Goal: Information Seeking & Learning: Check status

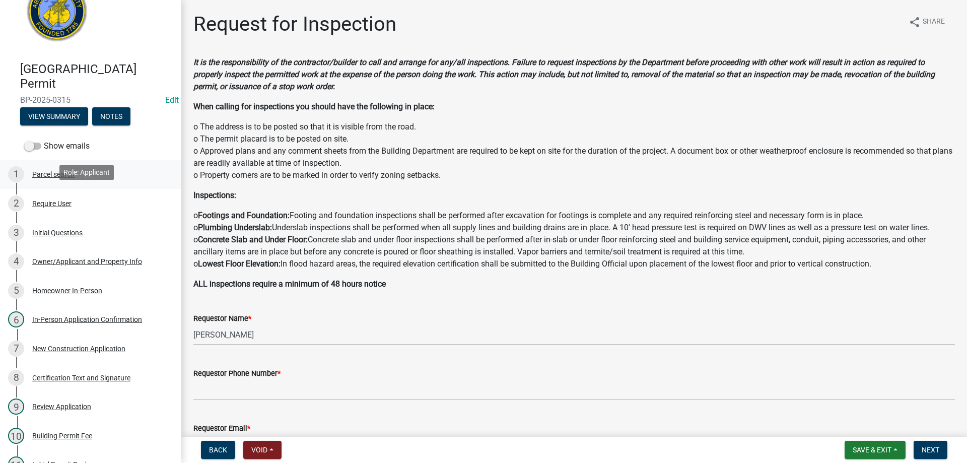
scroll to position [8, 0]
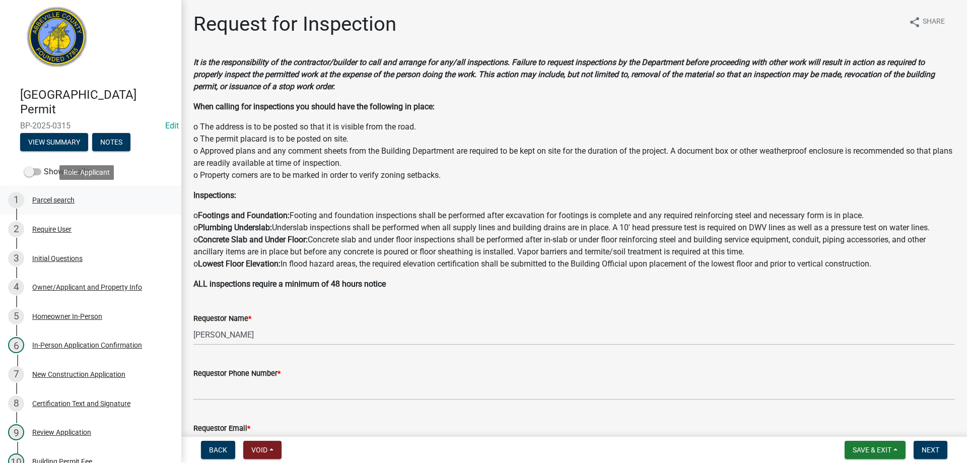
click at [45, 198] on div "Parcel search" at bounding box center [53, 199] width 42 height 7
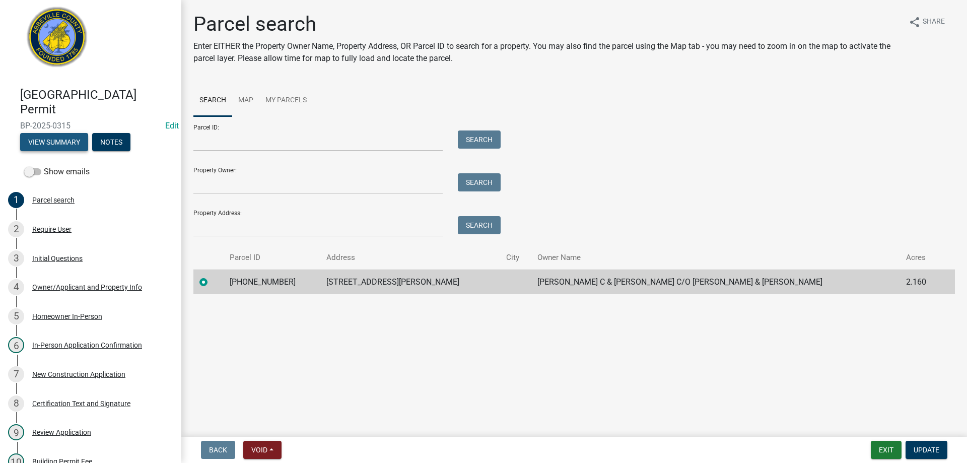
click at [49, 144] on button "View Summary" at bounding box center [54, 142] width 68 height 18
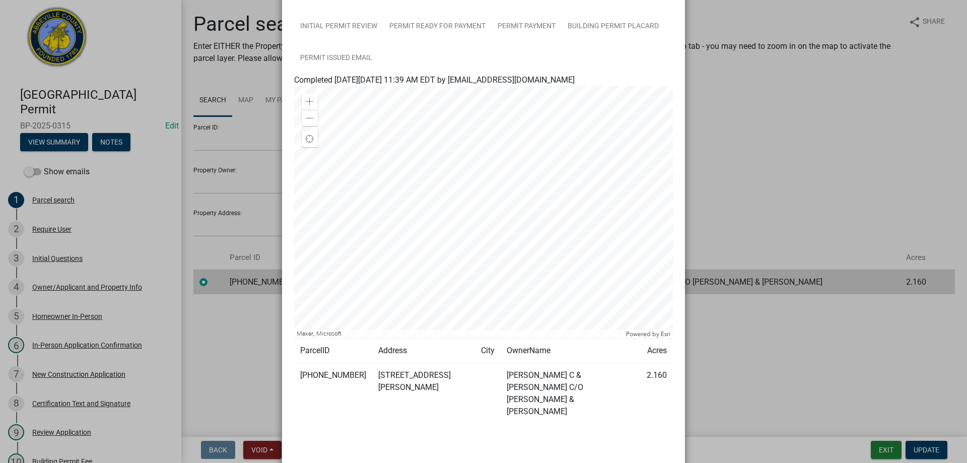
scroll to position [0, 0]
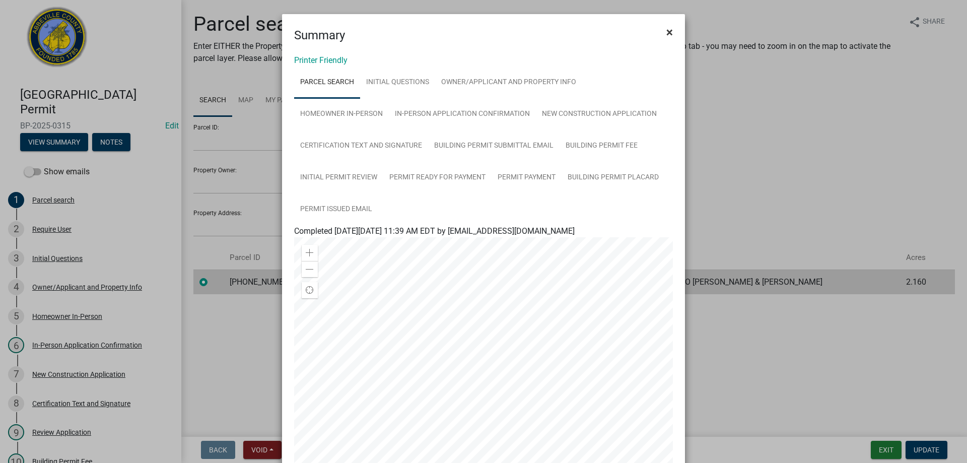
click at [666, 31] on span "×" at bounding box center [669, 32] width 7 height 14
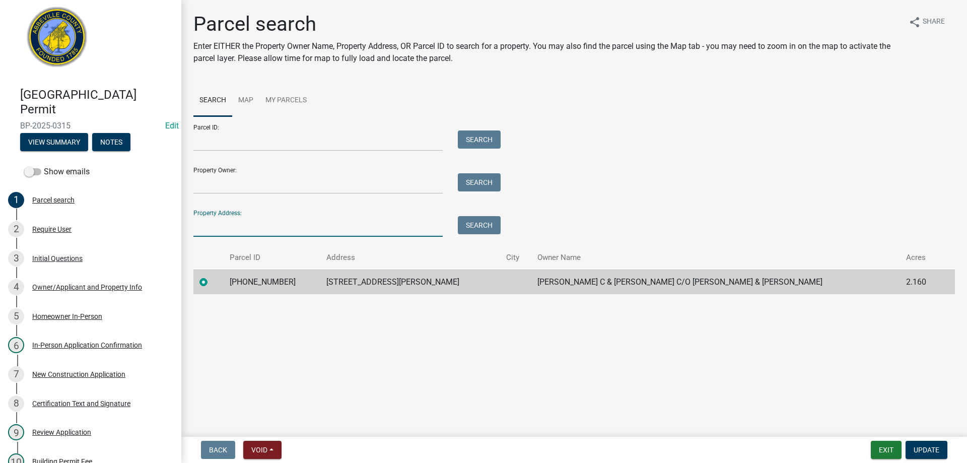
click at [229, 226] on input "Property Address:" at bounding box center [317, 226] width 249 height 21
type input "281 old"
click at [478, 222] on button "Search" at bounding box center [479, 225] width 43 height 18
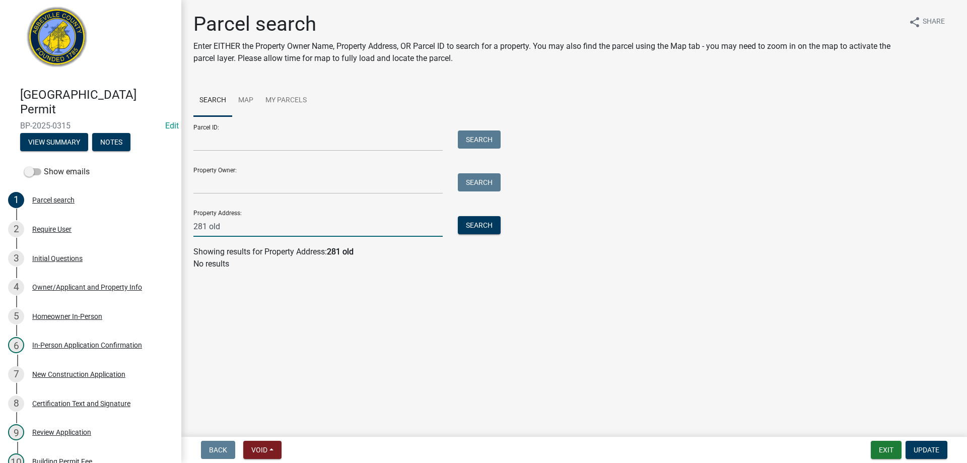
click at [244, 225] on input "281 old" at bounding box center [317, 226] width 249 height 21
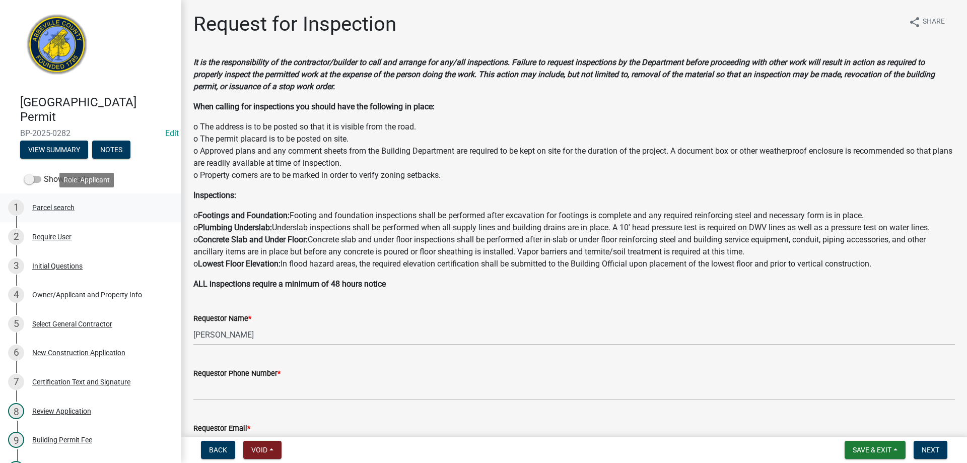
click at [51, 208] on div "Parcel search" at bounding box center [53, 207] width 42 height 7
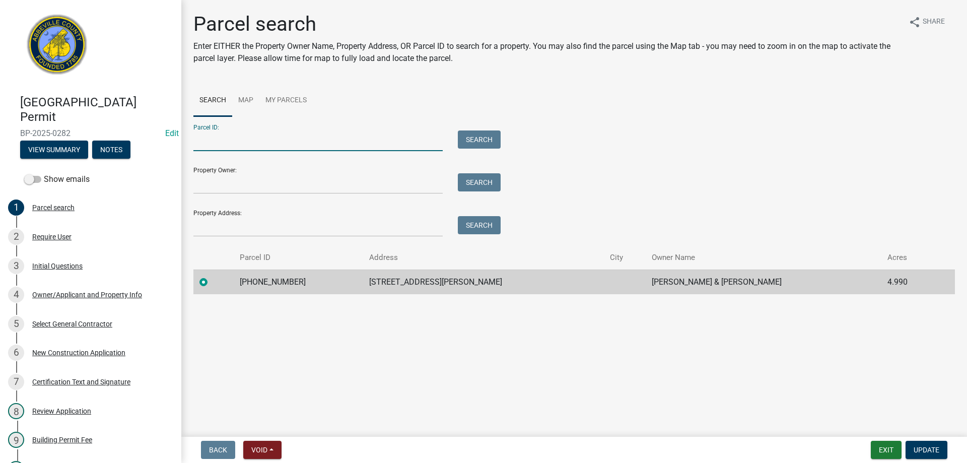
click at [219, 143] on input "Parcel ID:" at bounding box center [317, 140] width 249 height 21
type input "096-00-00-062"
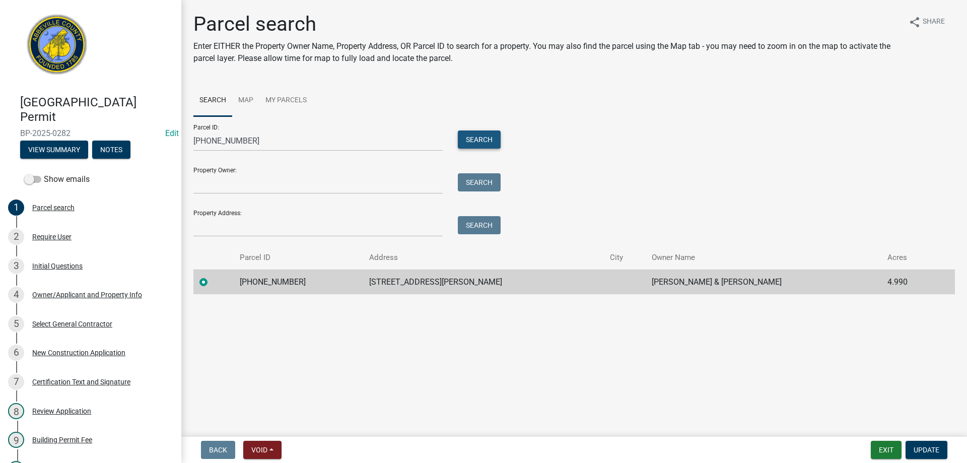
click at [493, 141] on button "Search" at bounding box center [479, 139] width 43 height 18
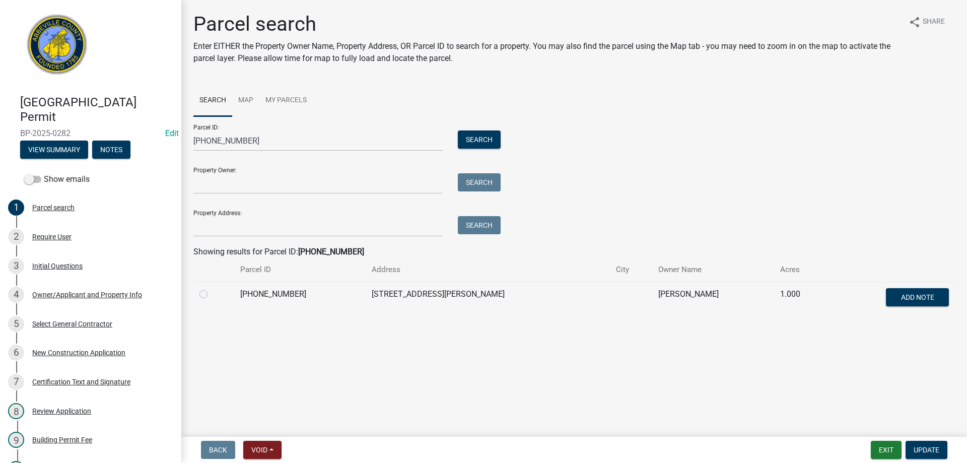
click at [212, 288] on label at bounding box center [212, 288] width 0 height 0
click at [212, 295] on input "radio" at bounding box center [215, 291] width 7 height 7
radio input "true"
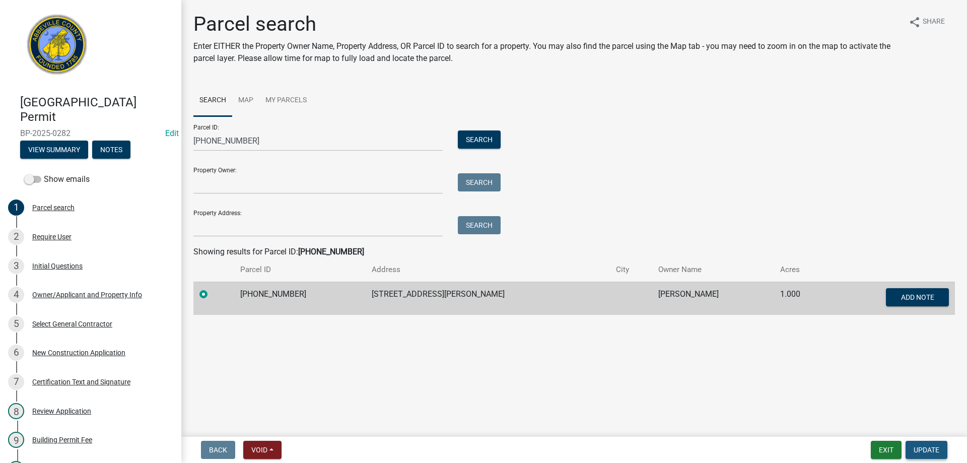
drag, startPoint x: 928, startPoint y: 449, endPoint x: 682, endPoint y: 395, distance: 251.5
click at [927, 448] on span "Update" at bounding box center [927, 450] width 26 height 8
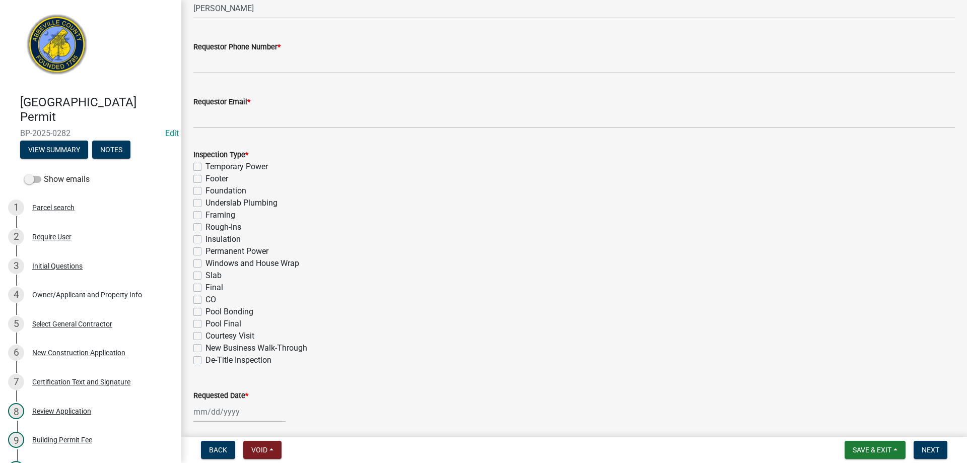
scroll to position [302, 0]
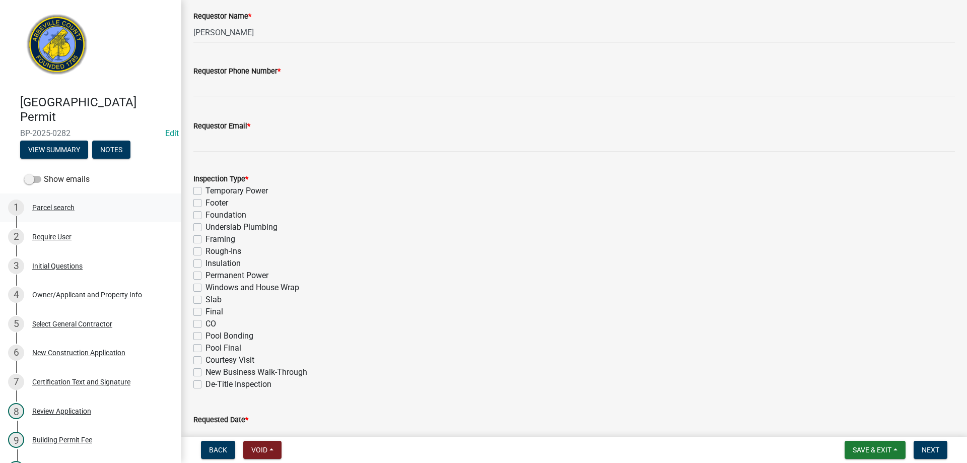
click at [54, 207] on div "Parcel search" at bounding box center [53, 207] width 42 height 7
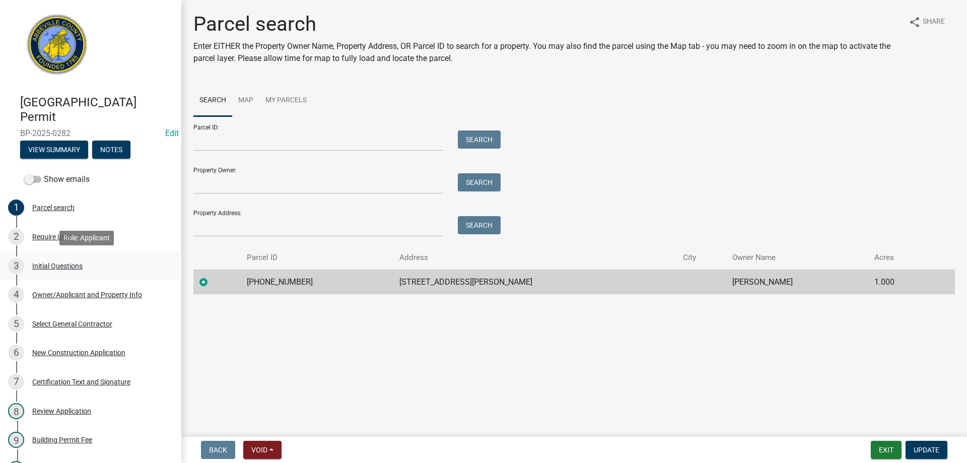
click at [52, 266] on div "Initial Questions" at bounding box center [57, 265] width 50 height 7
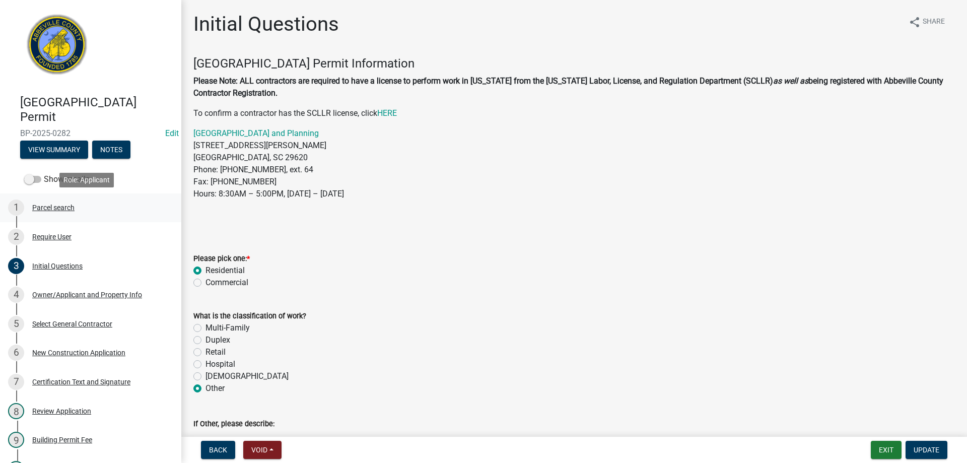
click at [48, 206] on div "Parcel search" at bounding box center [53, 207] width 42 height 7
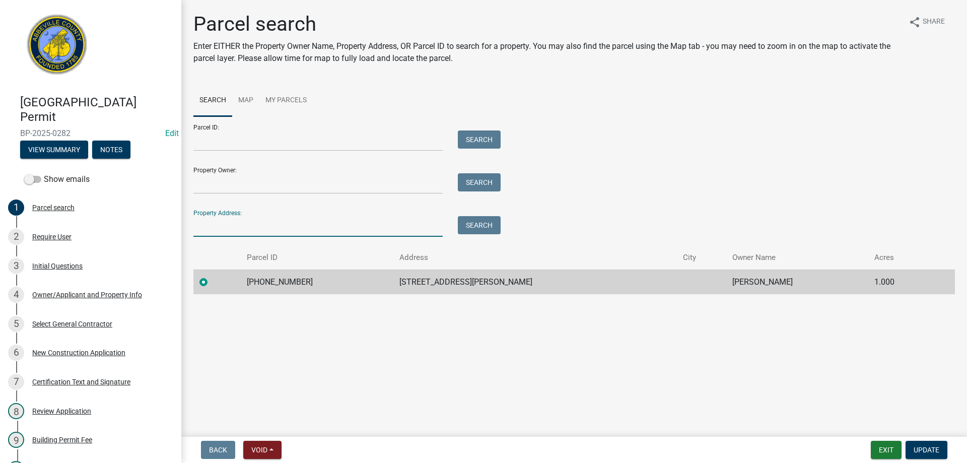
click at [251, 228] on input "Property Address:" at bounding box center [317, 226] width 249 height 21
click at [477, 222] on button "Search" at bounding box center [479, 225] width 43 height 18
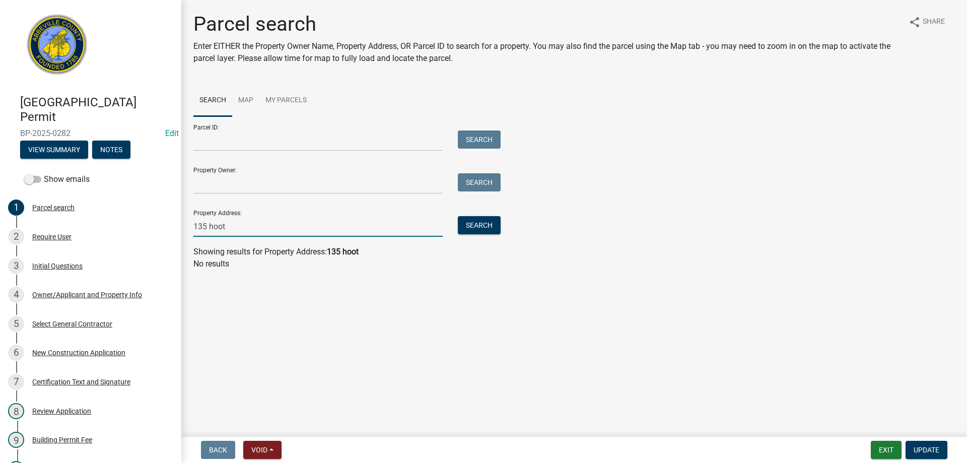
click at [233, 227] on input "135 hoot" at bounding box center [317, 226] width 249 height 21
type input "1"
click at [469, 225] on button "Search" at bounding box center [479, 225] width 43 height 18
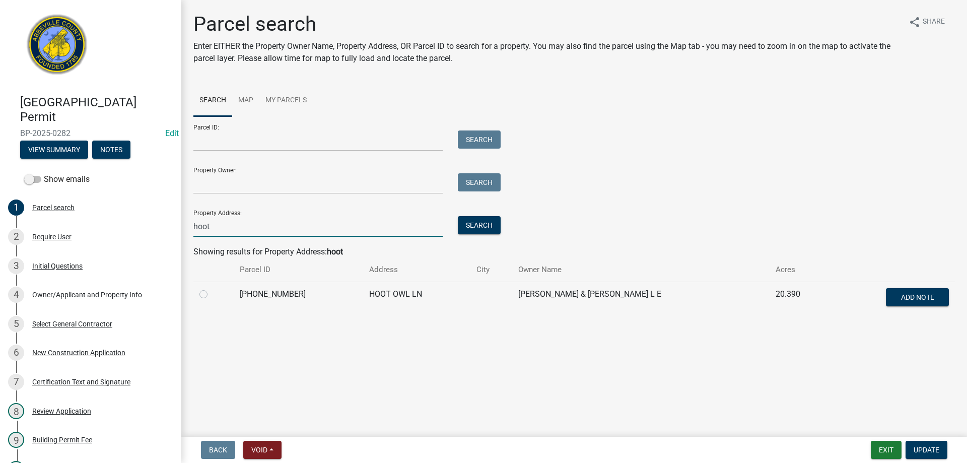
click at [227, 227] on input "hoot" at bounding box center [317, 226] width 249 height 21
type input "h"
click at [478, 228] on button "Search" at bounding box center [479, 225] width 43 height 18
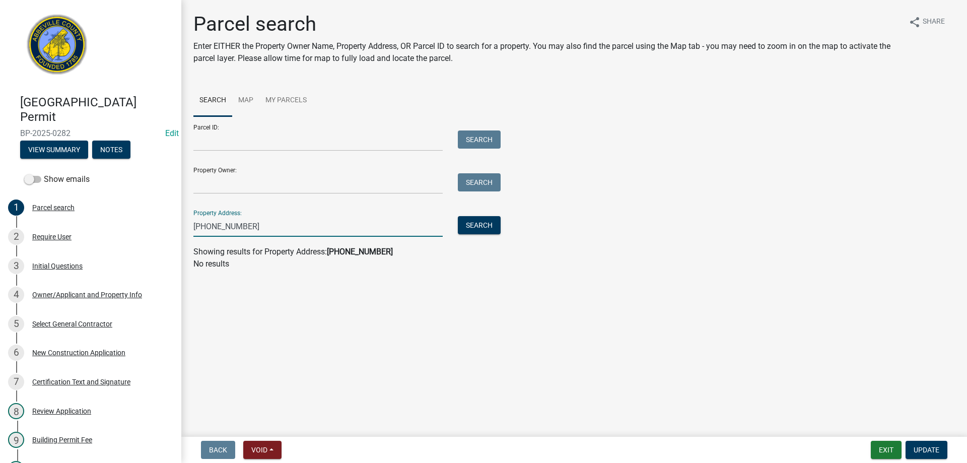
click at [265, 219] on input "055-00-00-085" at bounding box center [317, 226] width 249 height 21
type input "0"
click at [245, 100] on link "Map" at bounding box center [245, 101] width 27 height 32
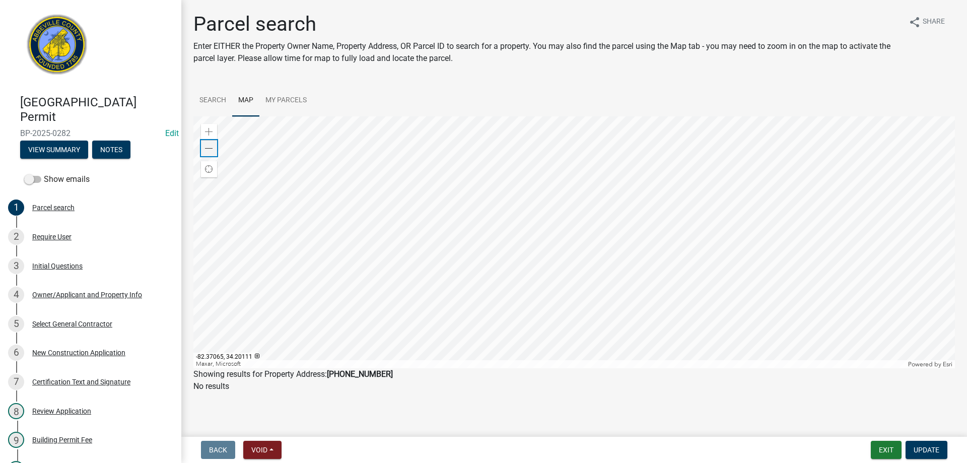
click at [209, 149] on span at bounding box center [209, 149] width 8 height 8
click at [579, 271] on div at bounding box center [574, 242] width 762 height 252
click at [207, 148] on span at bounding box center [209, 149] width 8 height 8
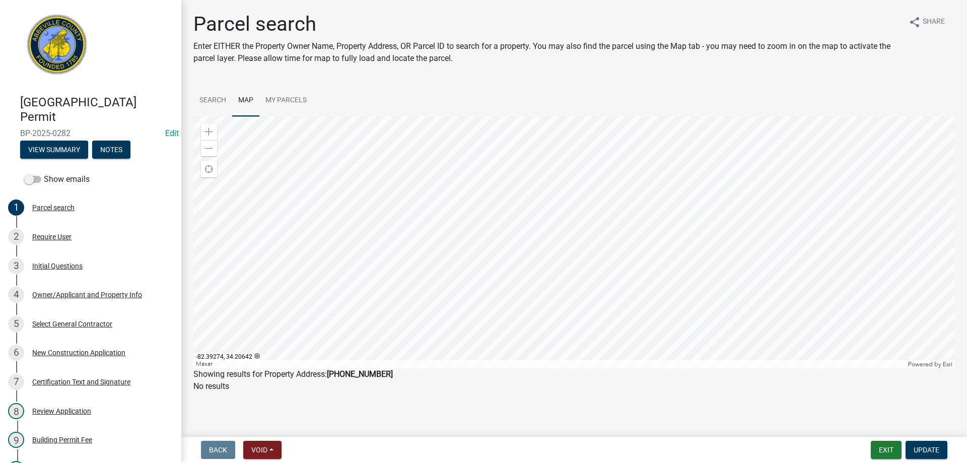
click at [614, 260] on div at bounding box center [574, 242] width 762 height 252
click at [604, 350] on div at bounding box center [574, 242] width 762 height 252
click at [748, 368] on div at bounding box center [574, 242] width 762 height 252
click at [613, 355] on div at bounding box center [574, 242] width 762 height 252
click at [638, 368] on div at bounding box center [574, 242] width 762 height 252
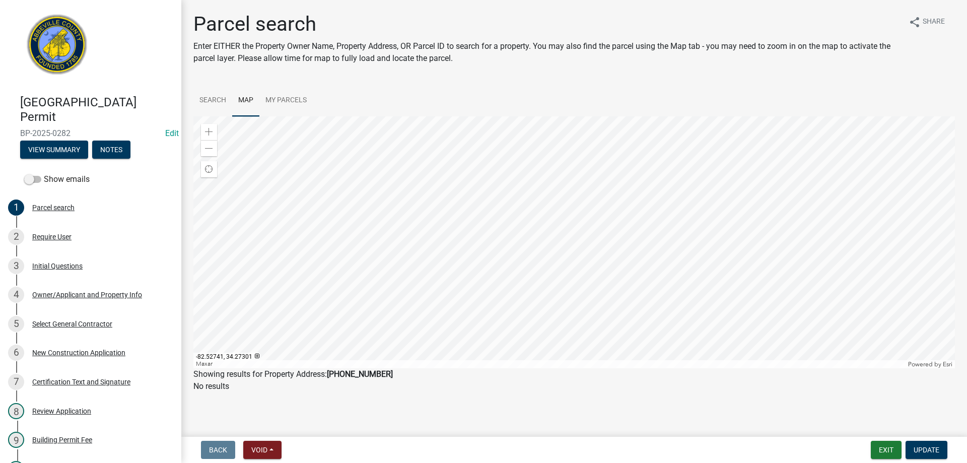
click at [597, 368] on div at bounding box center [574, 242] width 762 height 252
click at [541, 318] on div at bounding box center [574, 242] width 762 height 252
click at [549, 166] on div at bounding box center [574, 242] width 762 height 252
click at [209, 129] on span at bounding box center [209, 132] width 8 height 8
click at [476, 231] on div at bounding box center [574, 242] width 762 height 252
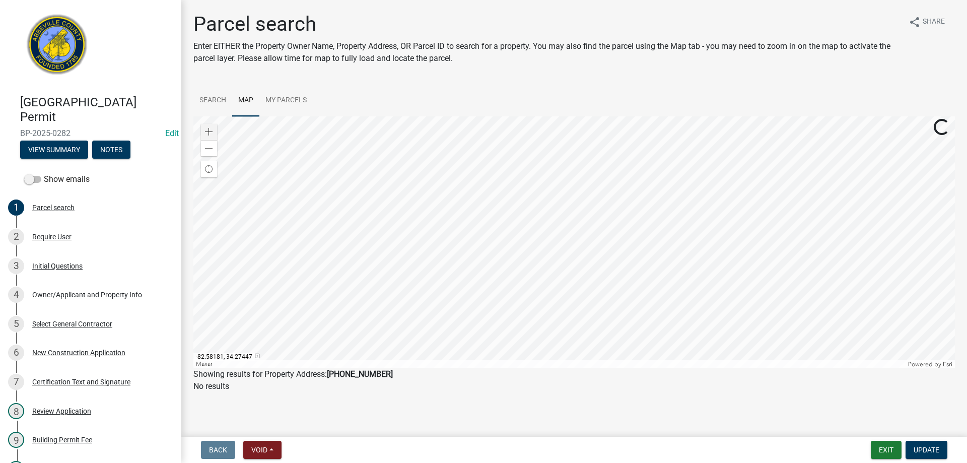
click at [398, 262] on div at bounding box center [574, 242] width 762 height 252
click at [407, 252] on div at bounding box center [574, 242] width 762 height 252
click at [404, 255] on div at bounding box center [574, 242] width 762 height 252
click at [395, 267] on div at bounding box center [574, 242] width 762 height 252
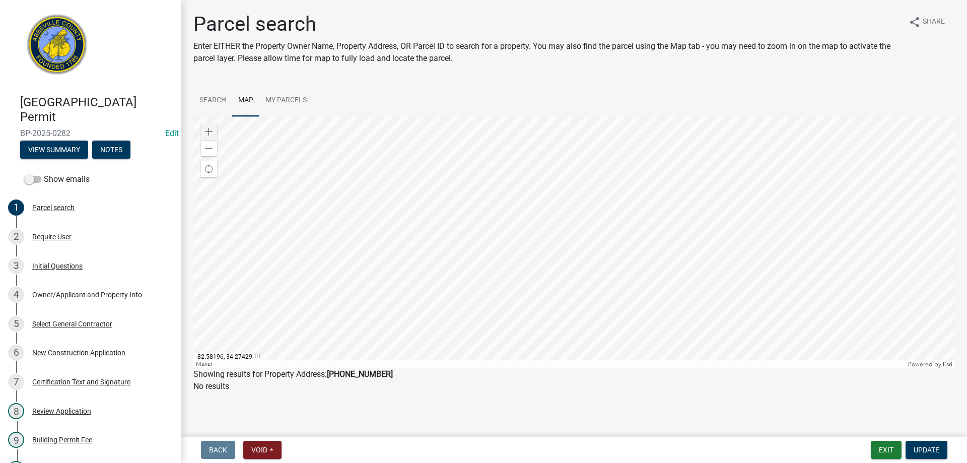
click at [395, 267] on div at bounding box center [574, 242] width 762 height 252
click at [211, 100] on link "Search" at bounding box center [212, 101] width 39 height 32
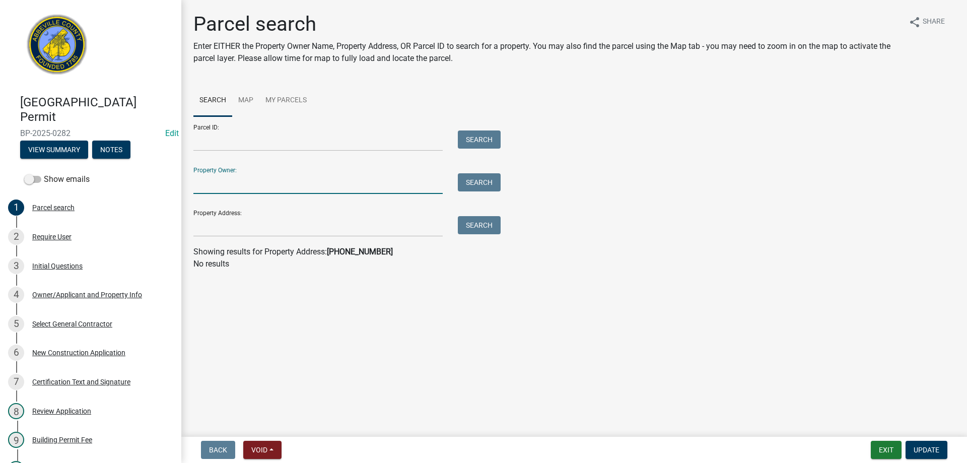
click at [237, 191] on input "Property Owner:" at bounding box center [317, 183] width 249 height 21
type input "overholt anthony"
click at [474, 184] on button "Search" at bounding box center [479, 182] width 43 height 18
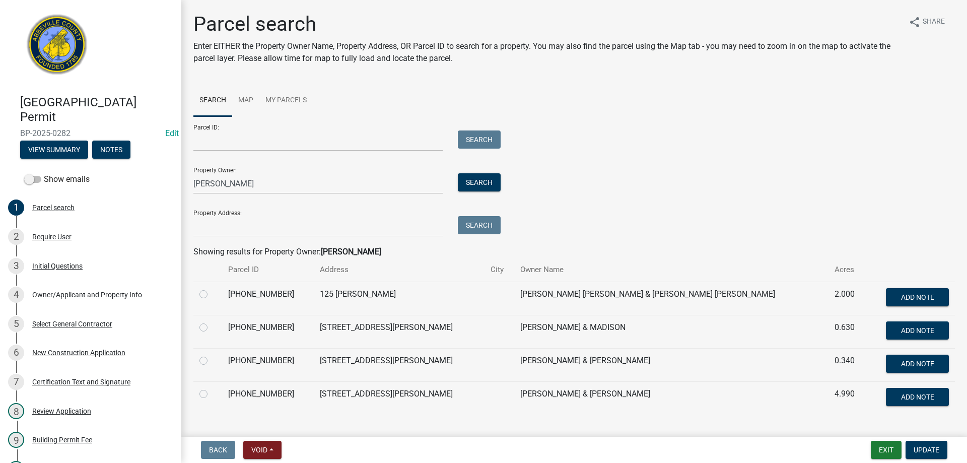
click at [212, 388] on label at bounding box center [212, 388] width 0 height 0
click at [212, 394] on input "radio" at bounding box center [215, 391] width 7 height 7
radio input "true"
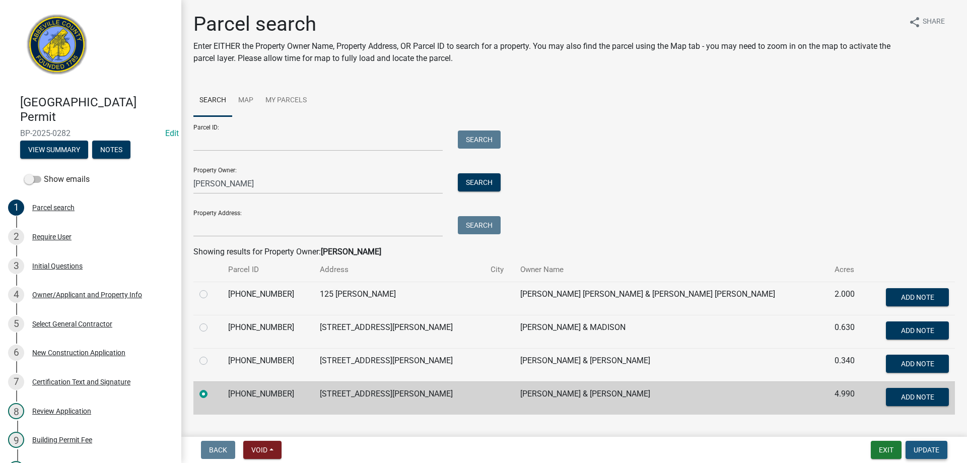
click at [932, 448] on span "Update" at bounding box center [927, 450] width 26 height 8
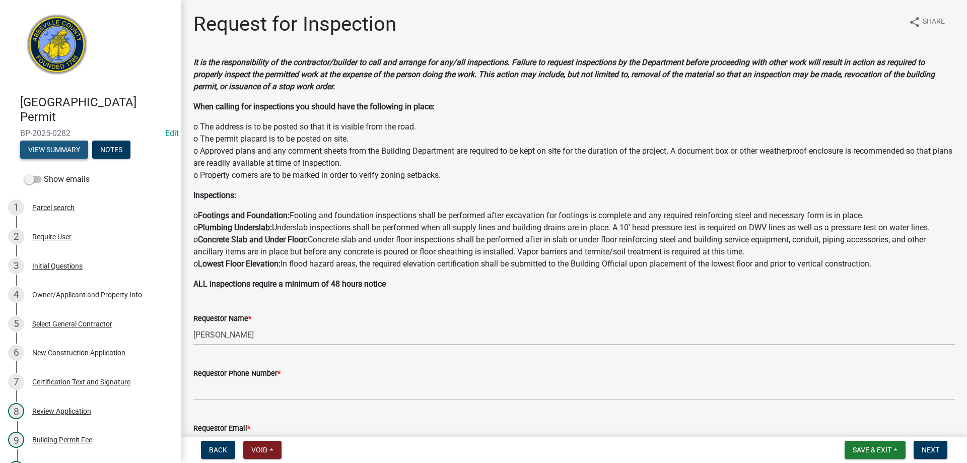
click at [59, 146] on button "View Summary" at bounding box center [54, 150] width 68 height 18
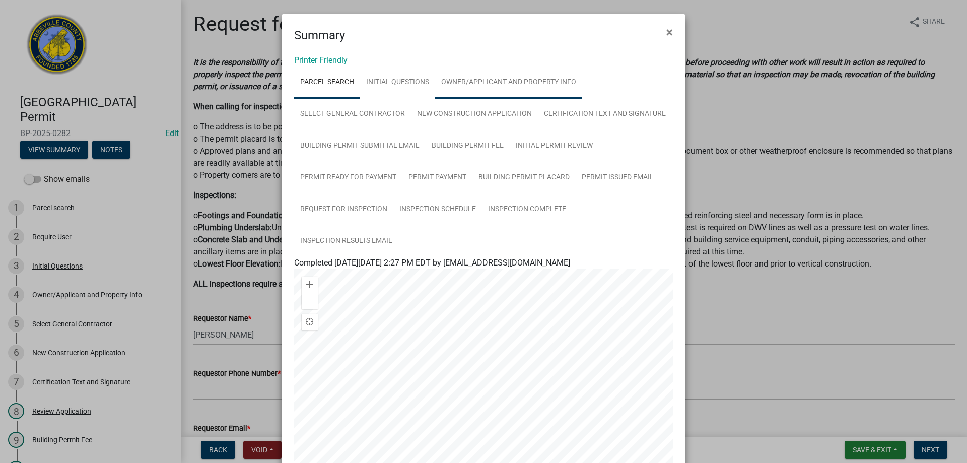
click at [503, 83] on link "Owner/Applicant and Property Info" at bounding box center [508, 82] width 147 height 32
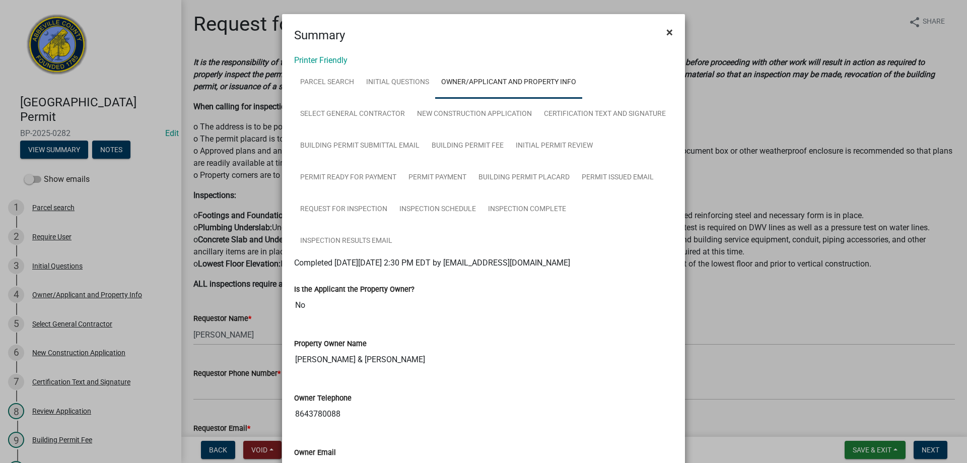
click at [666, 28] on span "×" at bounding box center [669, 32] width 7 height 14
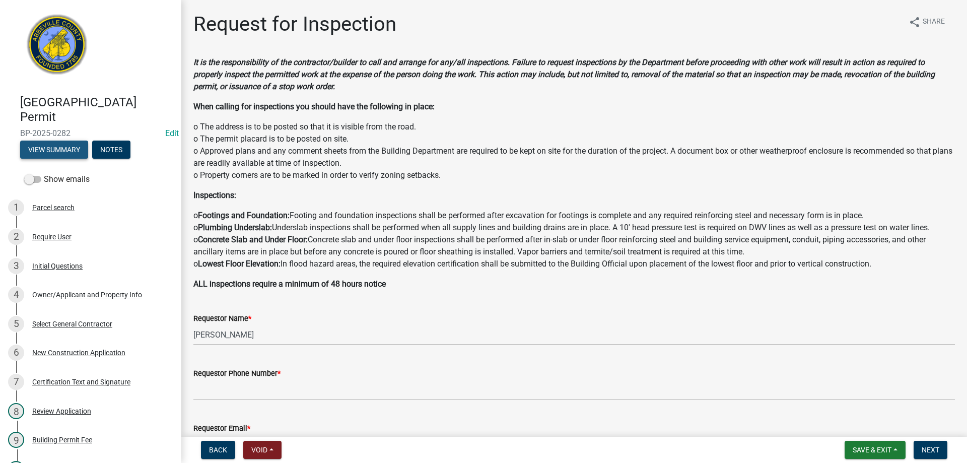
click at [50, 150] on button "View Summary" at bounding box center [54, 150] width 68 height 18
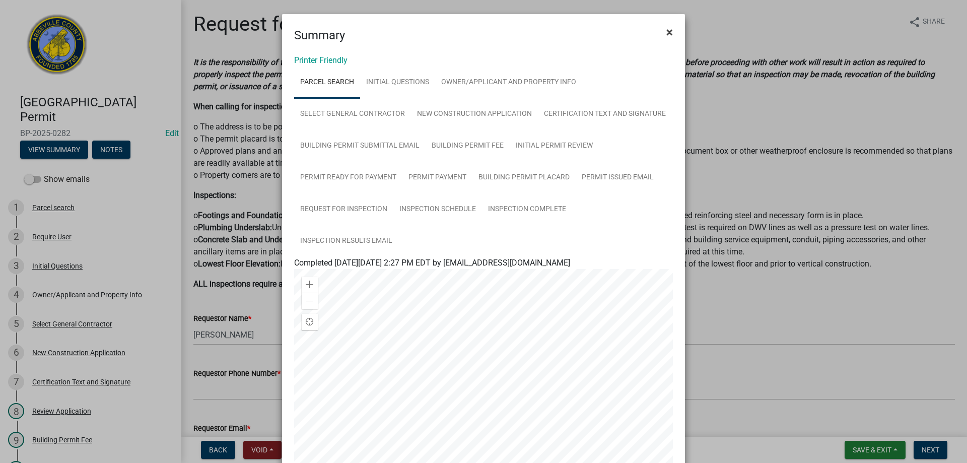
click at [666, 31] on span "×" at bounding box center [669, 32] width 7 height 14
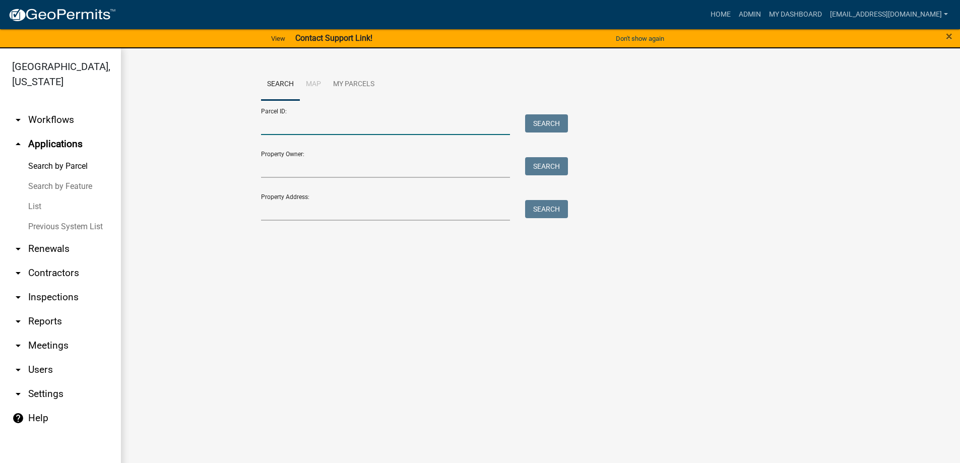
click at [308, 127] on input "Parcel ID:" at bounding box center [385, 124] width 249 height 21
type input "096-00-00-062"
click at [547, 125] on button "Search" at bounding box center [546, 123] width 43 height 18
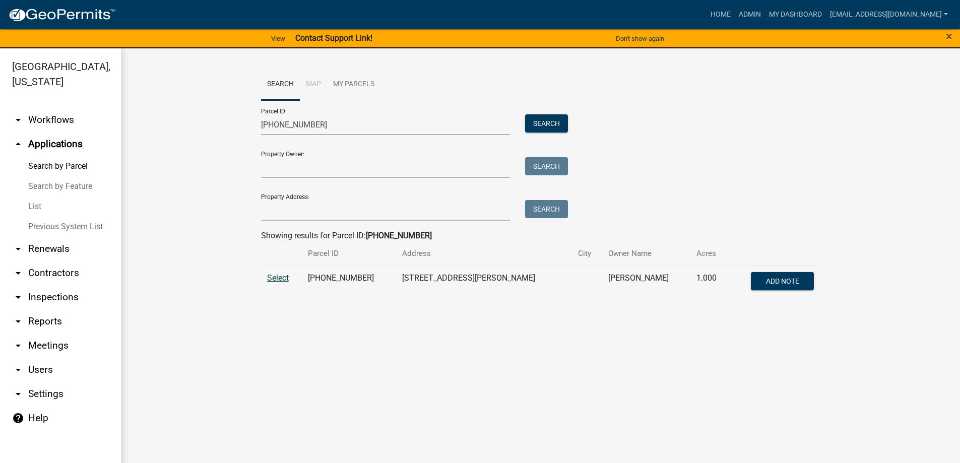
click at [276, 275] on span "Select" at bounding box center [278, 278] width 22 height 10
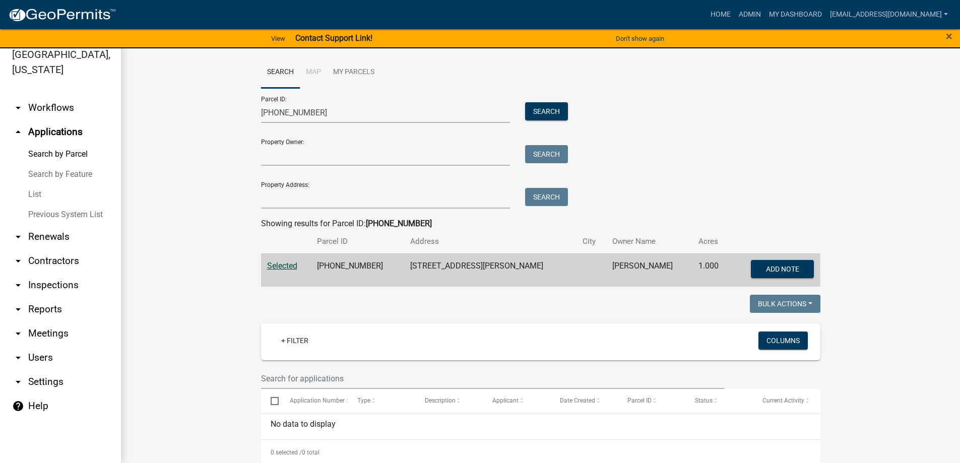
click at [35, 191] on link "List" at bounding box center [60, 194] width 121 height 20
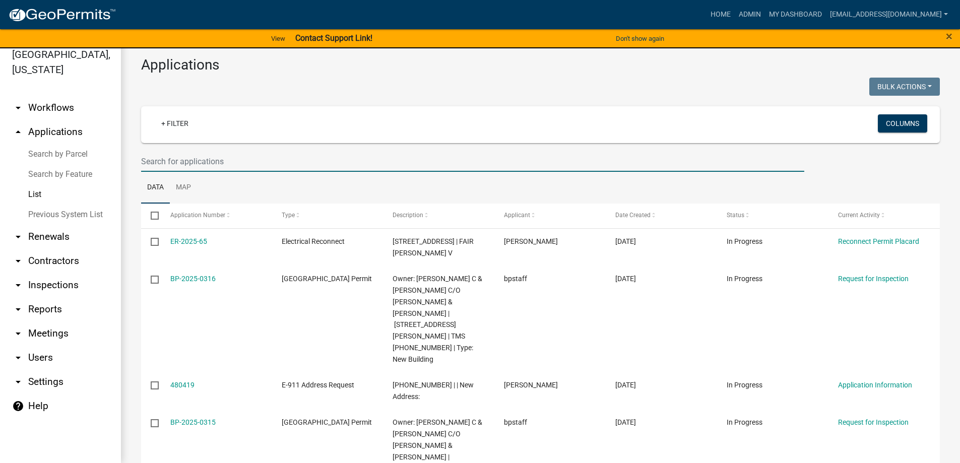
click at [174, 159] on input "text" at bounding box center [472, 161] width 663 height 21
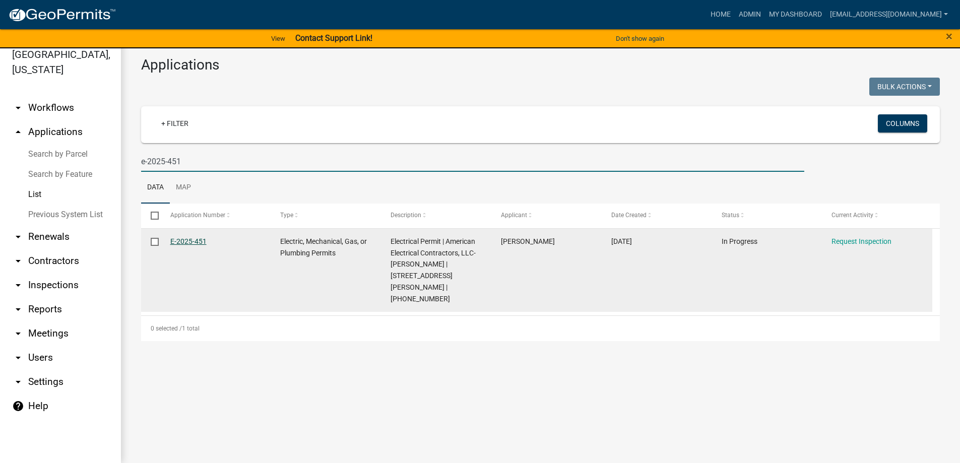
type input "e-2025-451"
click at [185, 241] on link "E-2025-451" at bounding box center [188, 241] width 36 height 8
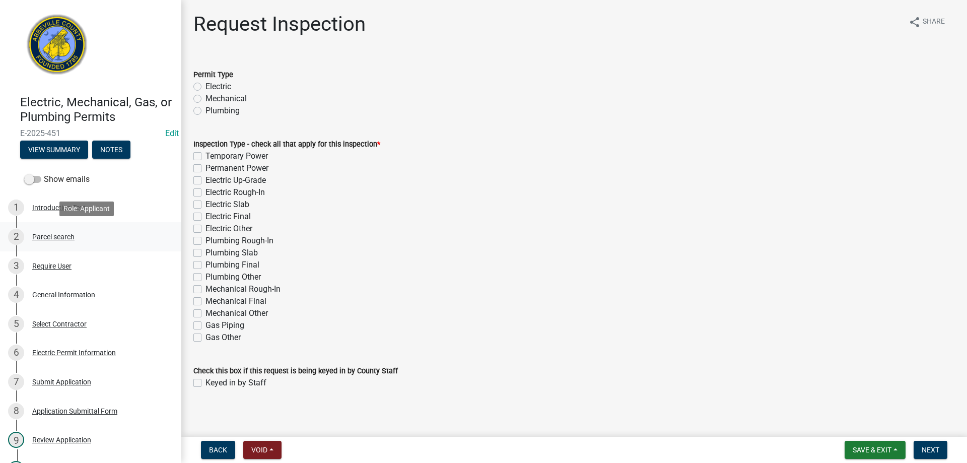
click at [58, 237] on div "Parcel search" at bounding box center [53, 236] width 42 height 7
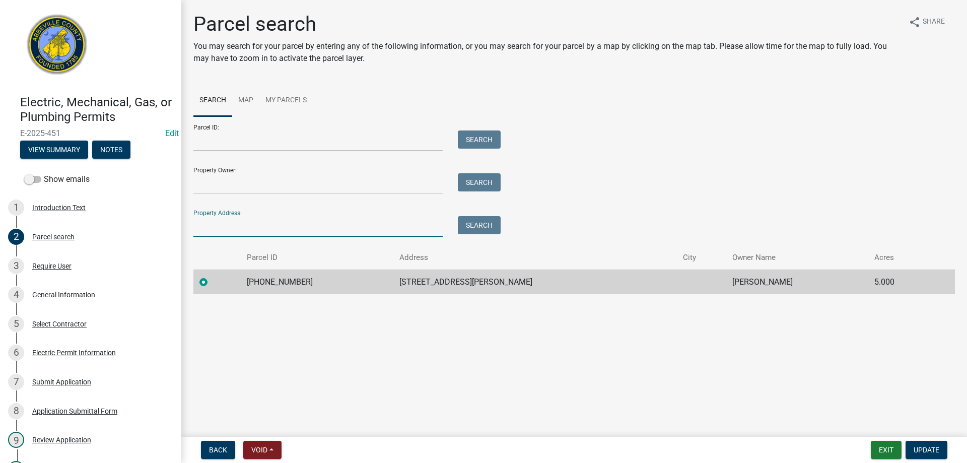
click at [230, 225] on input "Property Address:" at bounding box center [317, 226] width 249 height 21
click at [483, 222] on button "Search" at bounding box center [479, 225] width 43 height 18
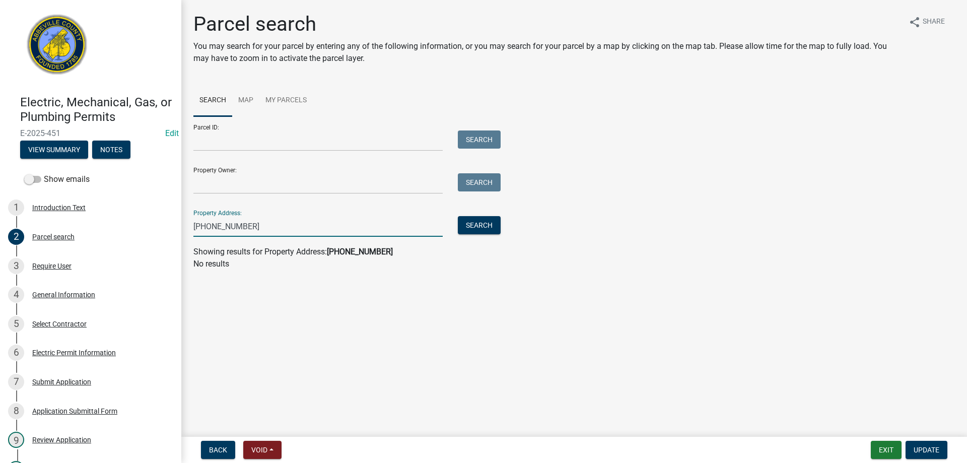
click at [275, 225] on input "096-00-00-062" at bounding box center [317, 226] width 249 height 21
type input "0"
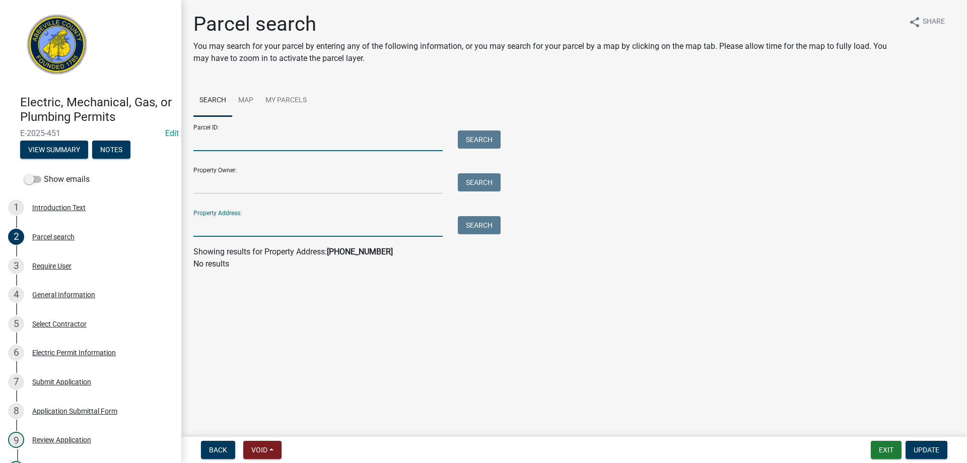
click at [228, 147] on input "Parcel ID:" at bounding box center [317, 140] width 249 height 21
type input "096-00-00-062"
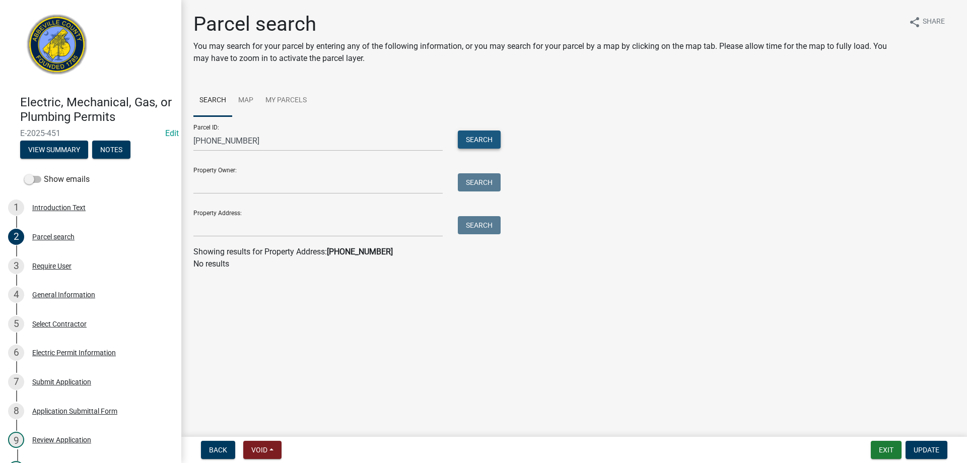
click at [480, 136] on button "Search" at bounding box center [479, 139] width 43 height 18
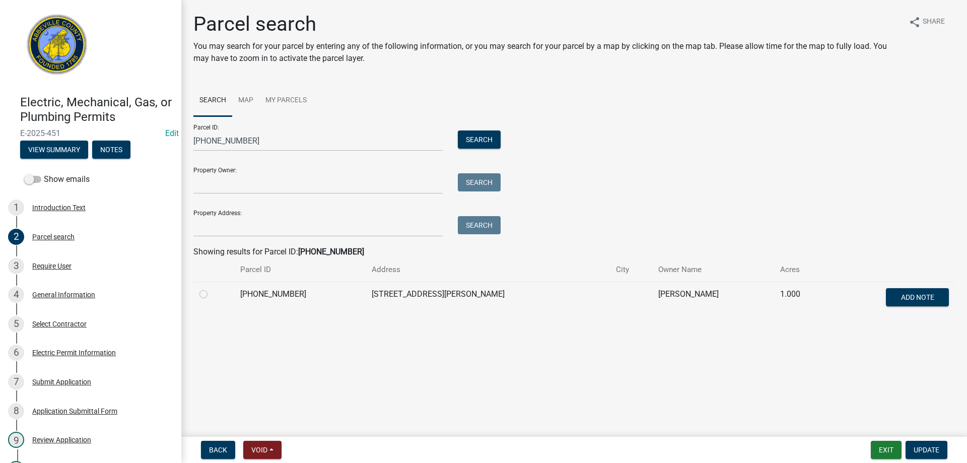
click at [212, 288] on label at bounding box center [212, 288] width 0 height 0
click at [212, 295] on input "radio" at bounding box center [215, 291] width 7 height 7
radio input "true"
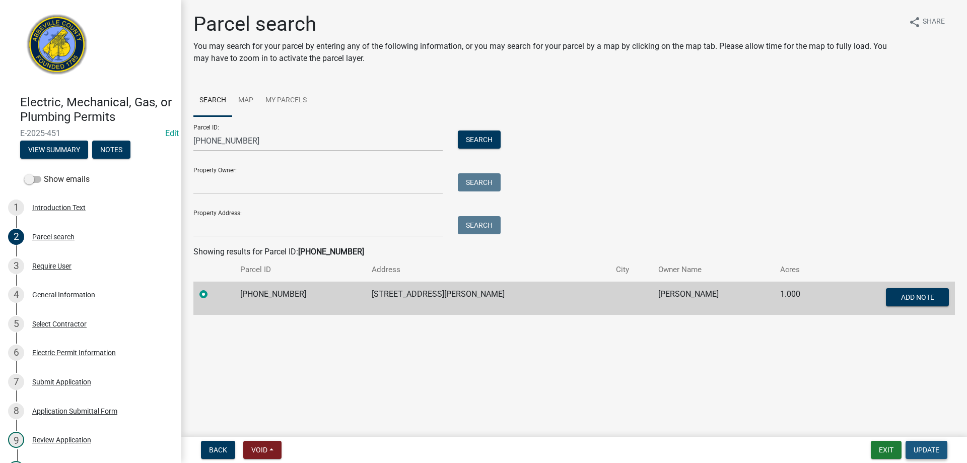
click at [917, 447] on span "Update" at bounding box center [927, 450] width 26 height 8
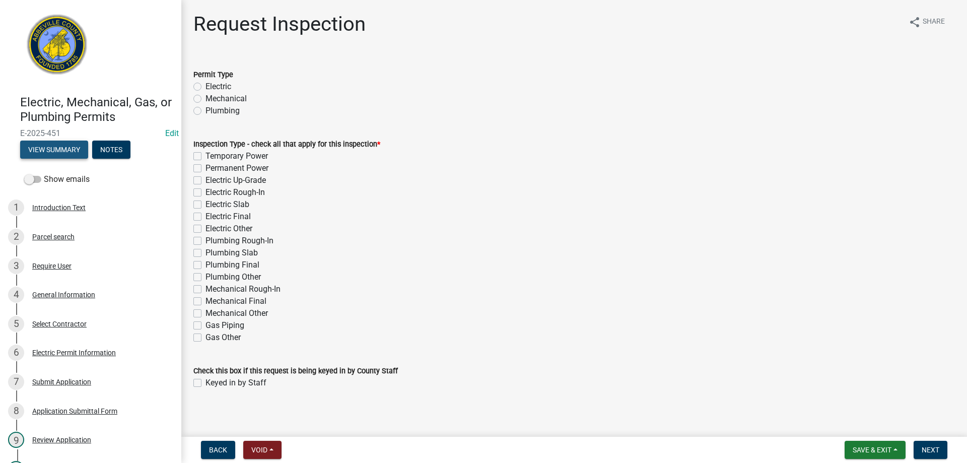
click at [55, 149] on button "View Summary" at bounding box center [54, 150] width 68 height 18
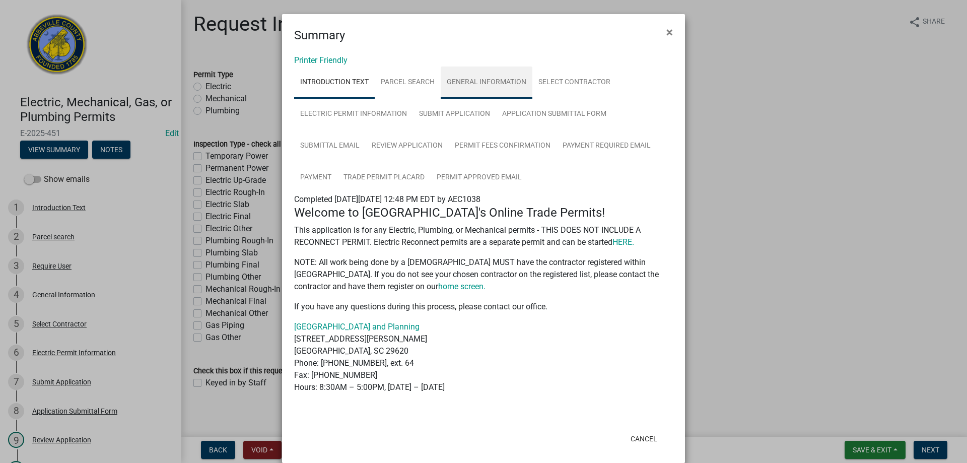
click at [467, 78] on link "General Information" at bounding box center [487, 82] width 92 height 32
